Goal: Task Accomplishment & Management: Use online tool/utility

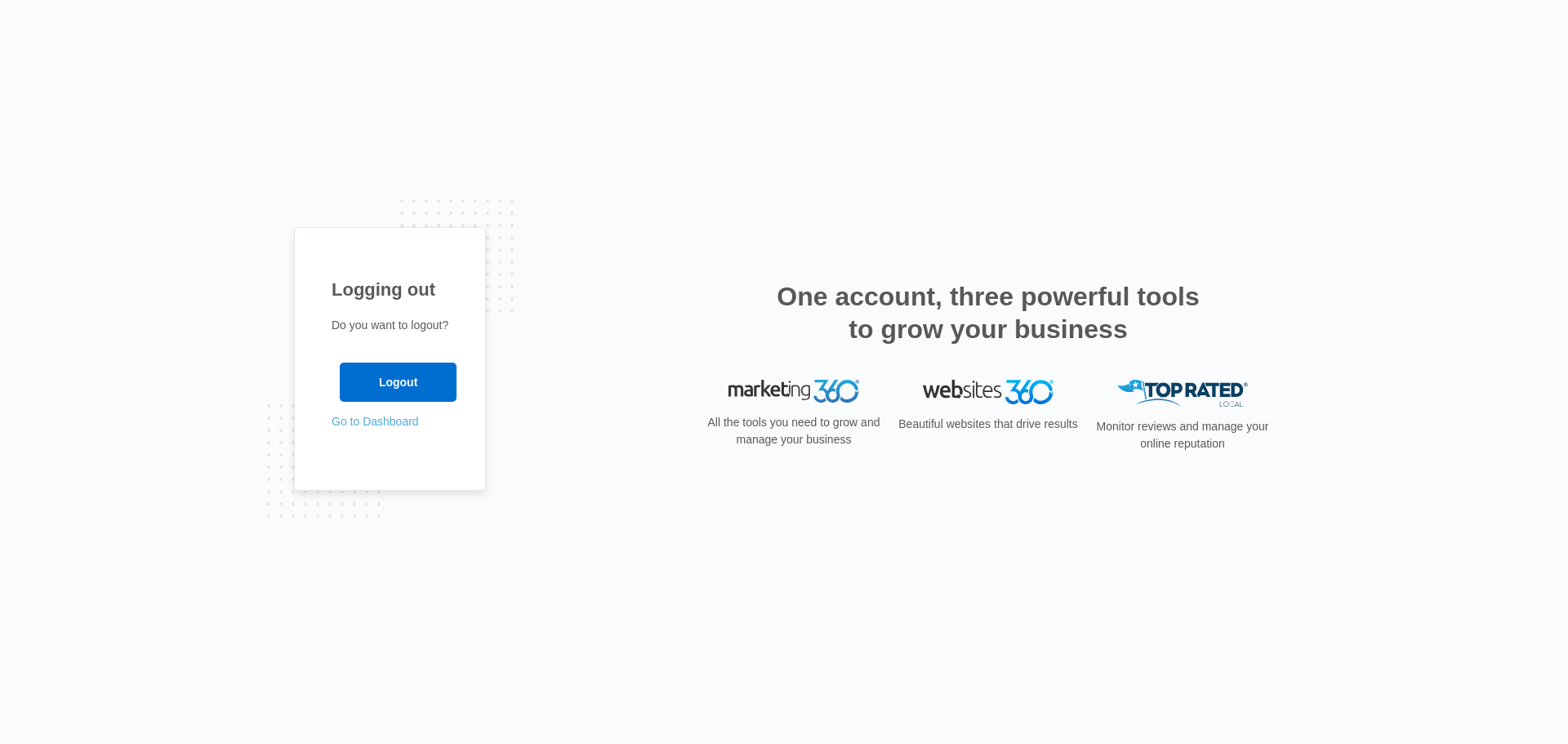
click at [396, 428] on link "Go to Dashboard" at bounding box center [375, 421] width 87 height 13
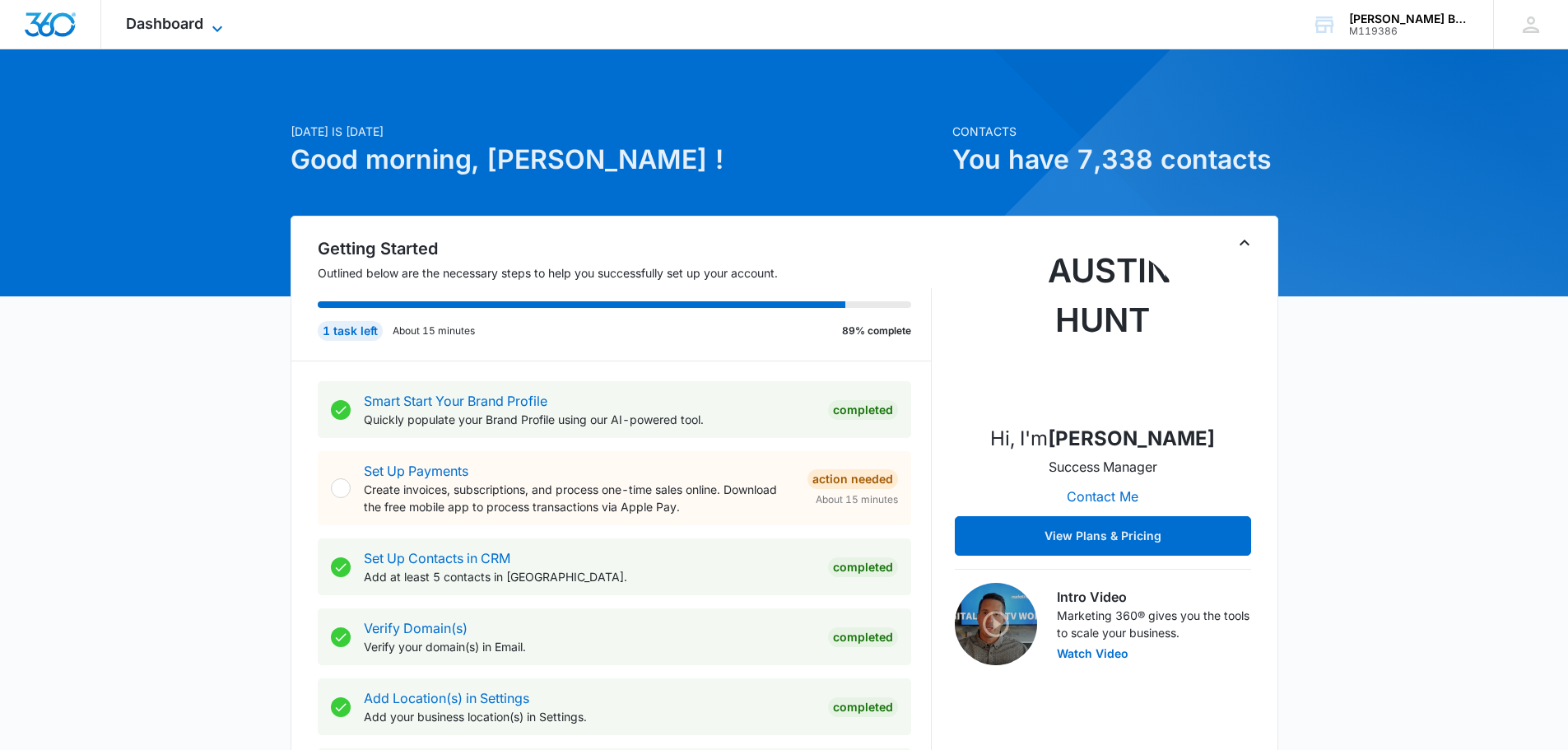
click at [202, 27] on span "Dashboard" at bounding box center [164, 23] width 77 height 17
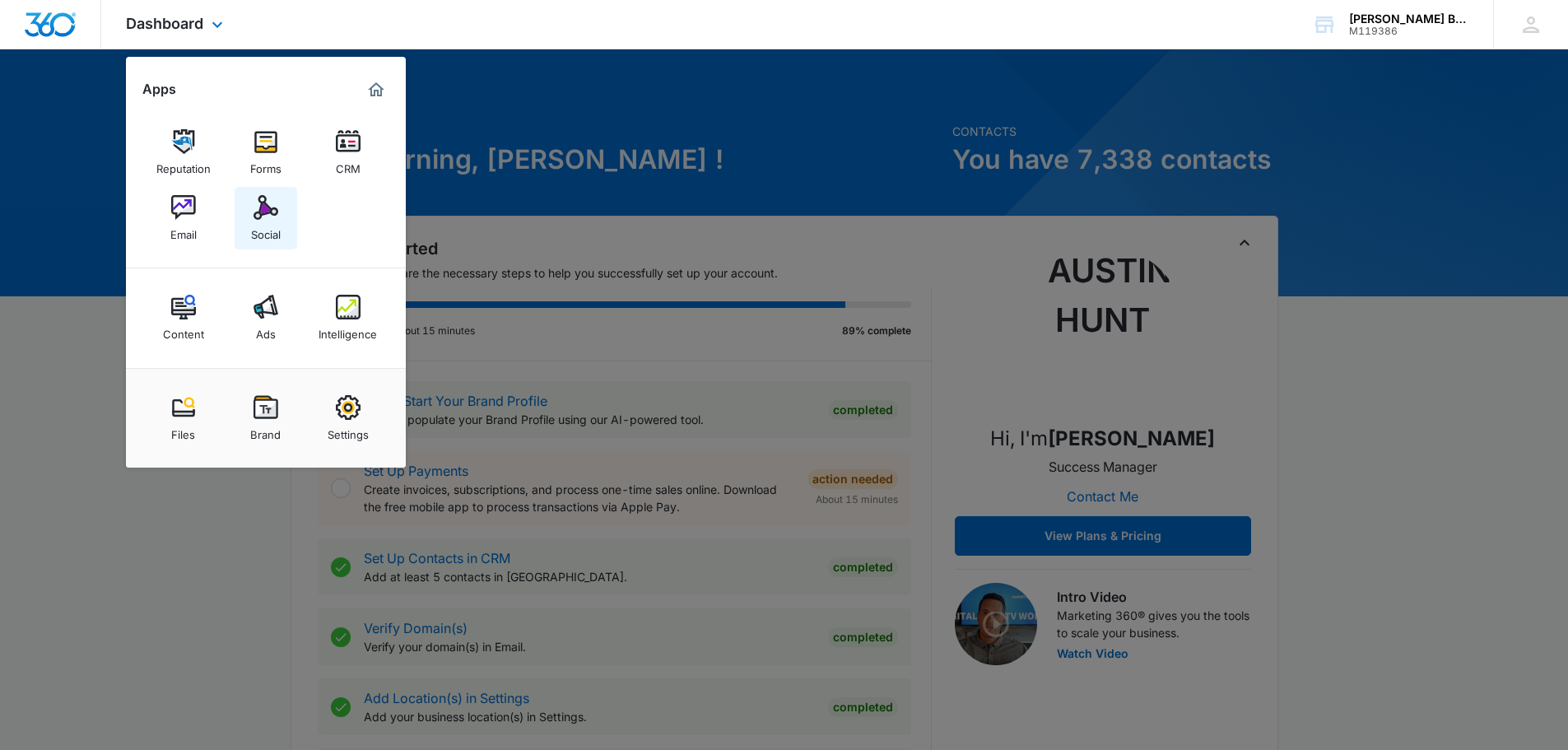
click at [265, 221] on div "Social" at bounding box center [265, 230] width 30 height 21
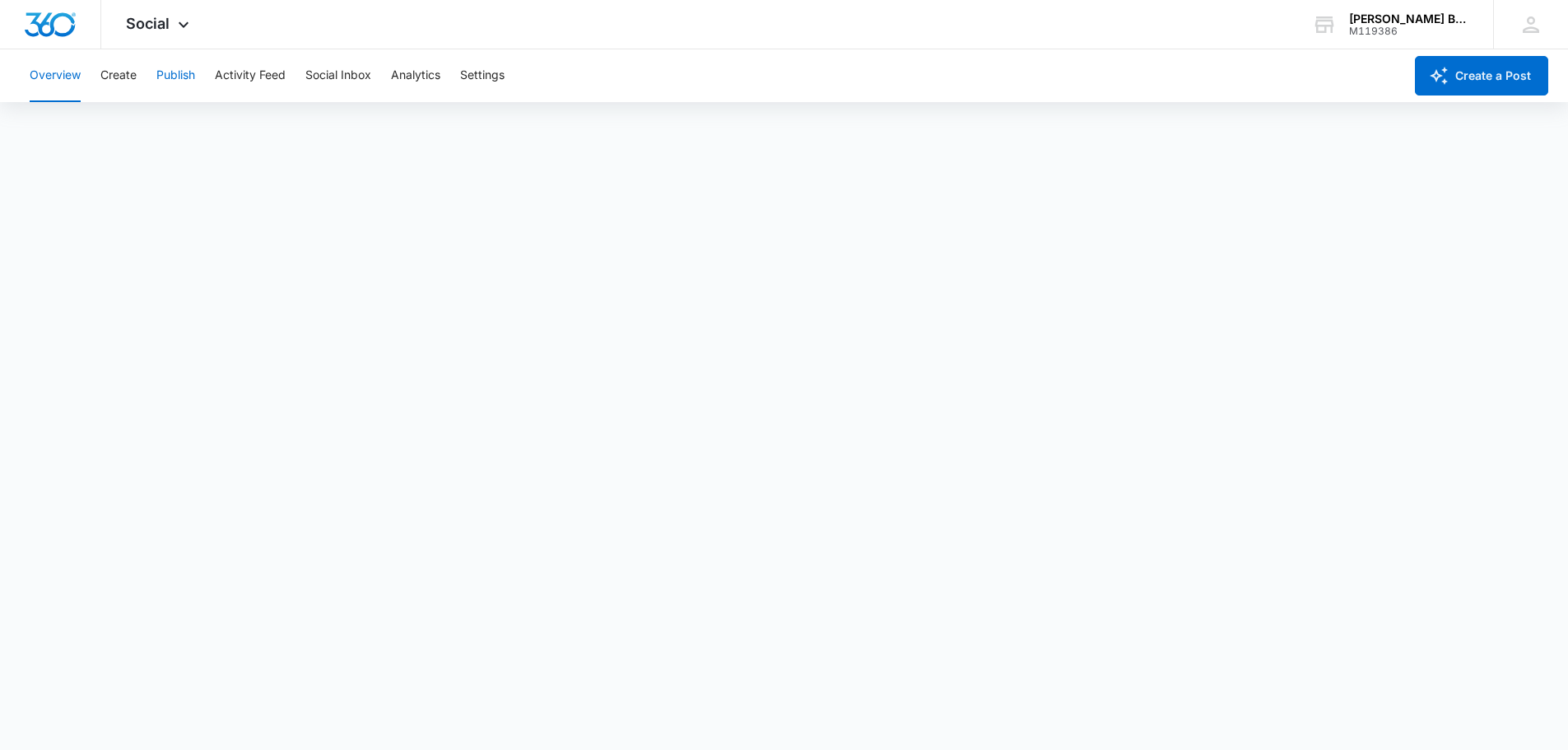
click at [173, 73] on button "Publish" at bounding box center [176, 75] width 39 height 53
